Goal: Navigation & Orientation: Find specific page/section

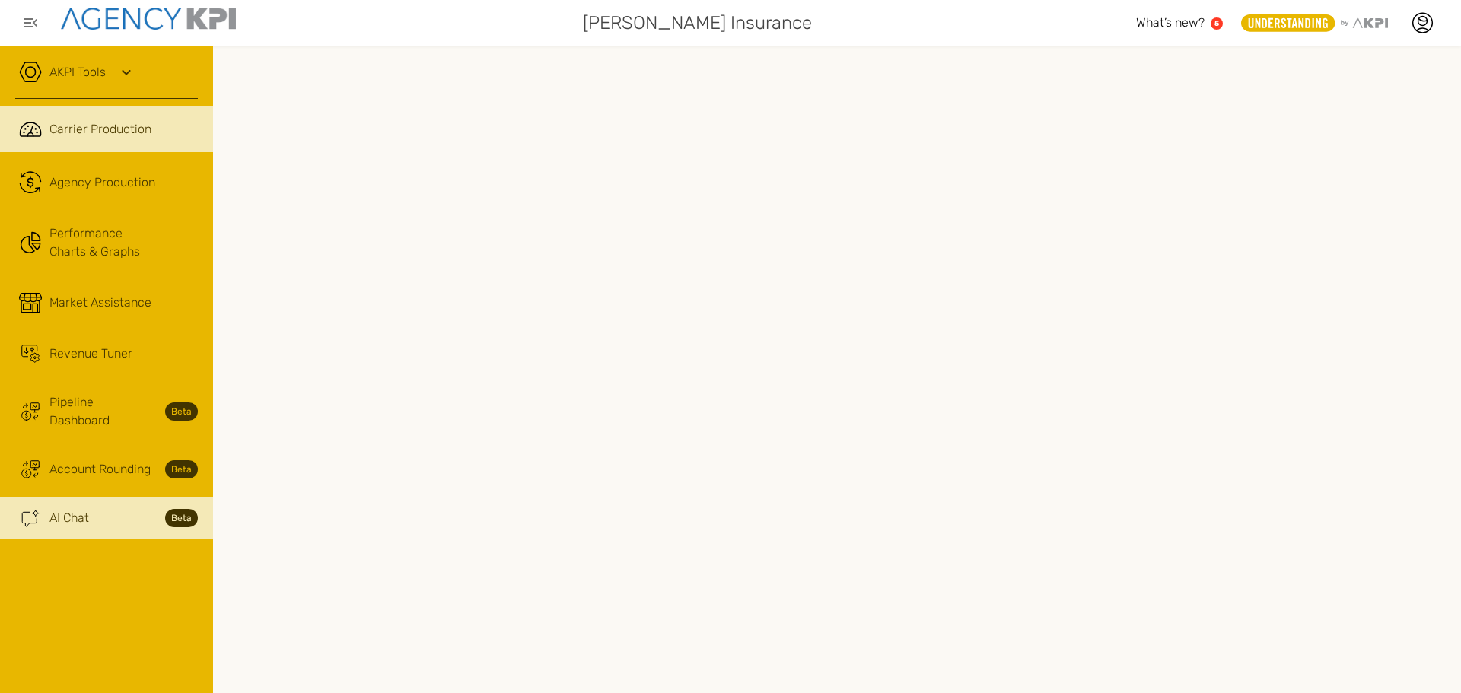
click at [108, 498] on link "Ai Chat Spark Streamline Icon: [URL][DOMAIN_NAME] AI Chat Beta" at bounding box center [106, 518] width 213 height 41
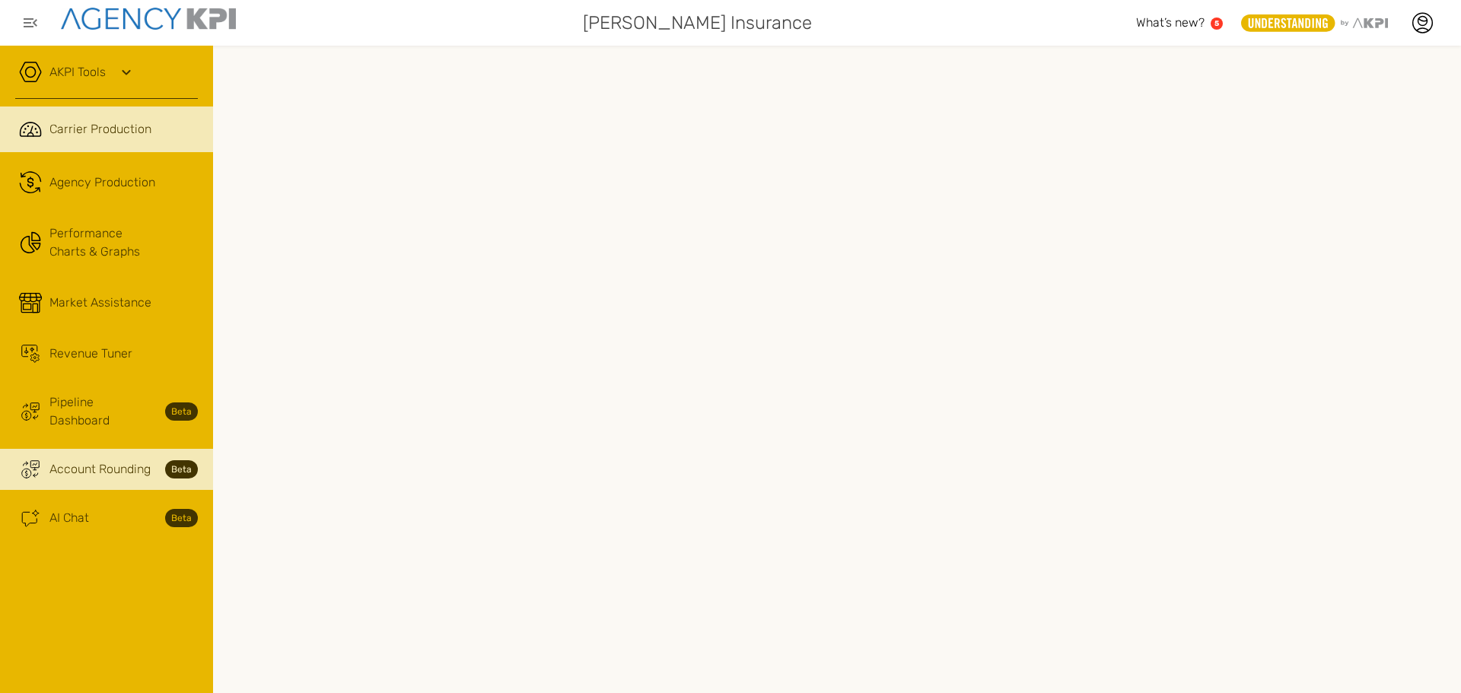
click at [81, 460] on span "Account Rounding" at bounding box center [99, 469] width 101 height 18
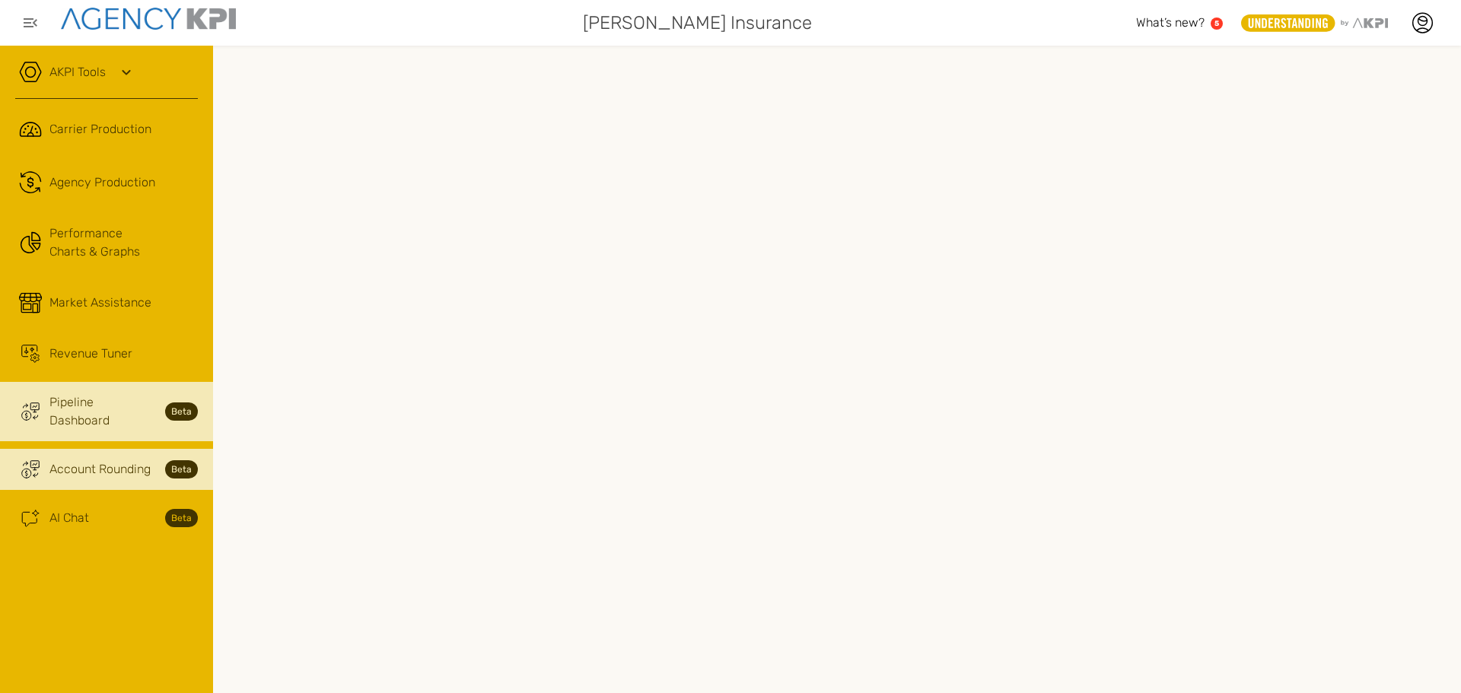
click at [59, 399] on span "Pipeline Dashboard" at bounding box center [102, 411] width 107 height 37
click at [147, 460] on span "Account Rounding" at bounding box center [99, 469] width 101 height 18
click at [126, 409] on span "Pipeline Dashboard" at bounding box center [102, 411] width 107 height 37
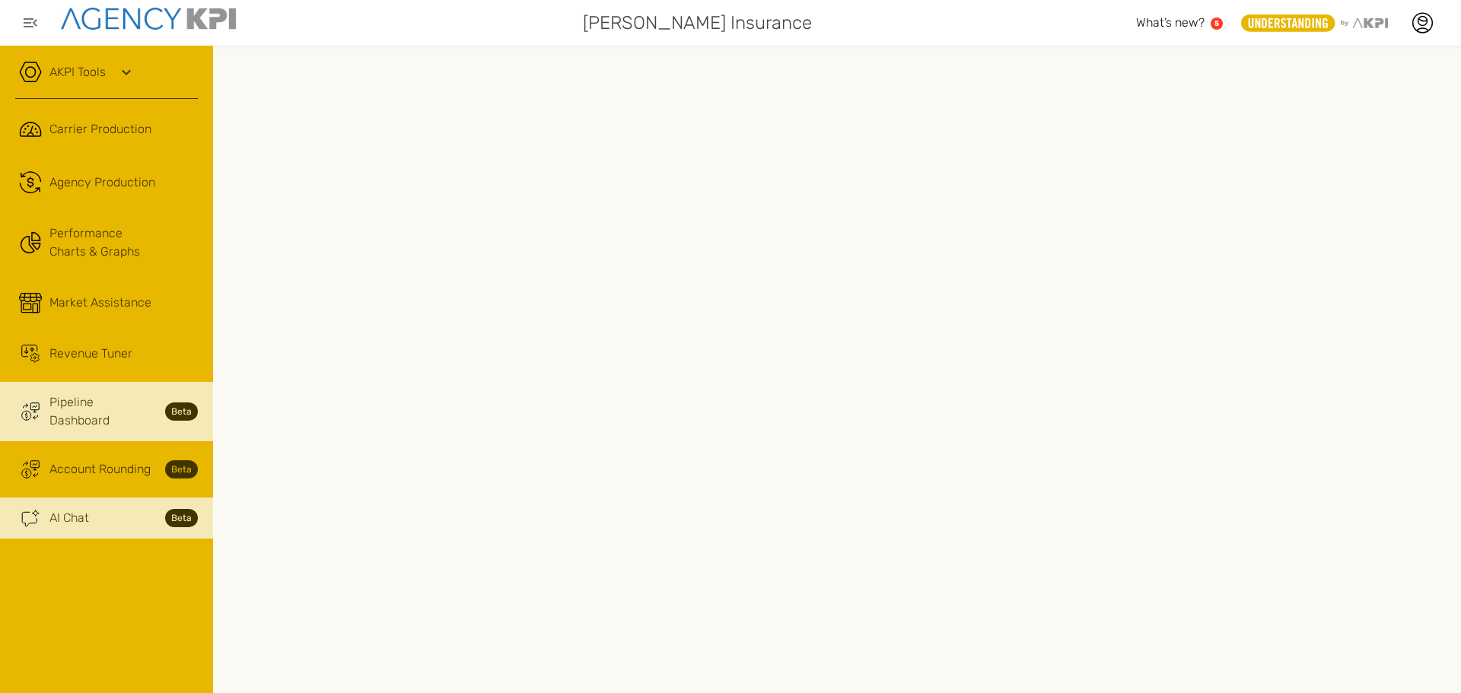
click at [124, 509] on div "AI Chat Beta" at bounding box center [123, 518] width 148 height 18
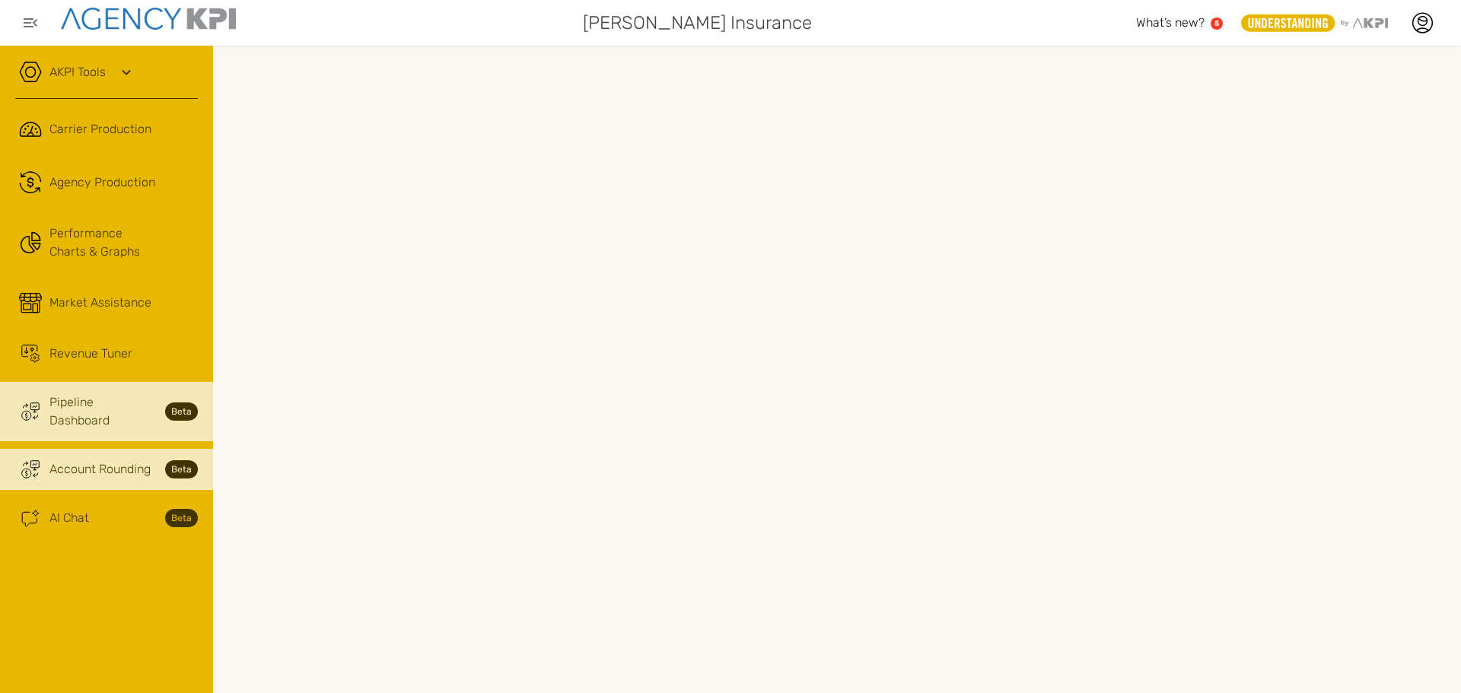
click at [88, 460] on span "Account Rounding" at bounding box center [99, 469] width 101 height 18
click at [58, 413] on link "Trading Coin Monitor Streamline Icon: [URL][DOMAIN_NAME] Pipeline Dashboard Beta" at bounding box center [106, 411] width 213 height 59
